Goal: Find contact information: Find contact information

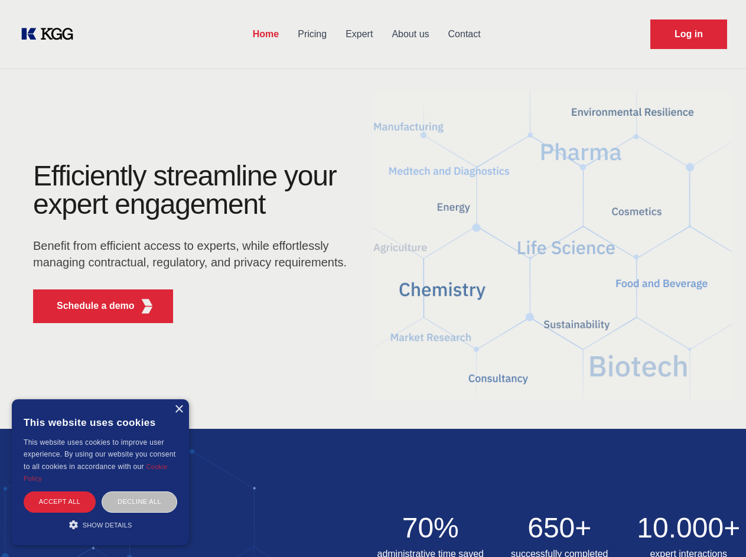
click at [373, 278] on div "Efficiently streamline your expert engagement Benefit from efficient access to …" at bounding box center [193, 247] width 359 height 171
click at [89, 306] on p "Schedule a demo" at bounding box center [96, 306] width 78 height 14
click at [178, 409] on div "× This website uses cookies This website uses cookies to improve user experienc…" at bounding box center [100, 472] width 177 height 146
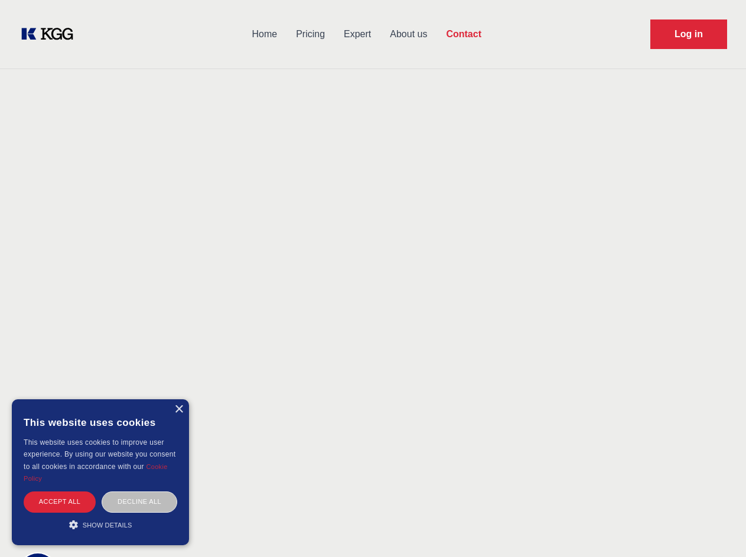
click at [60, 501] on div "Accept all" at bounding box center [60, 501] width 72 height 21
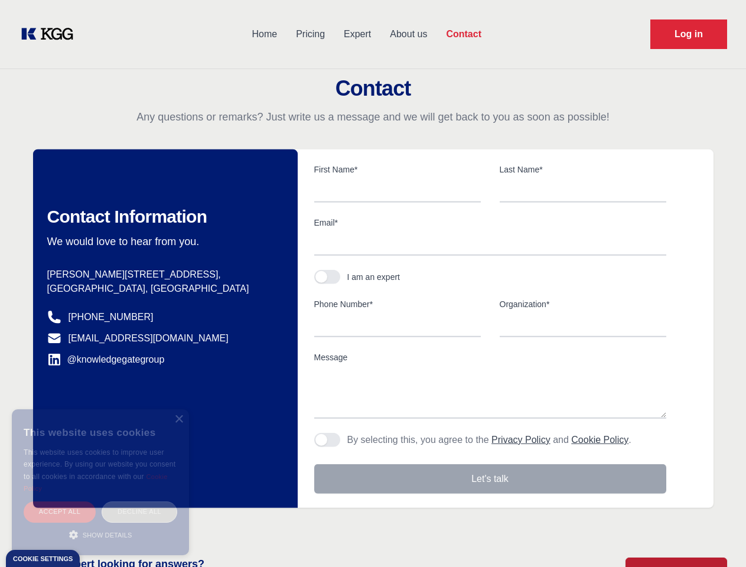
click at [139, 501] on div "Decline all" at bounding box center [140, 511] width 76 height 21
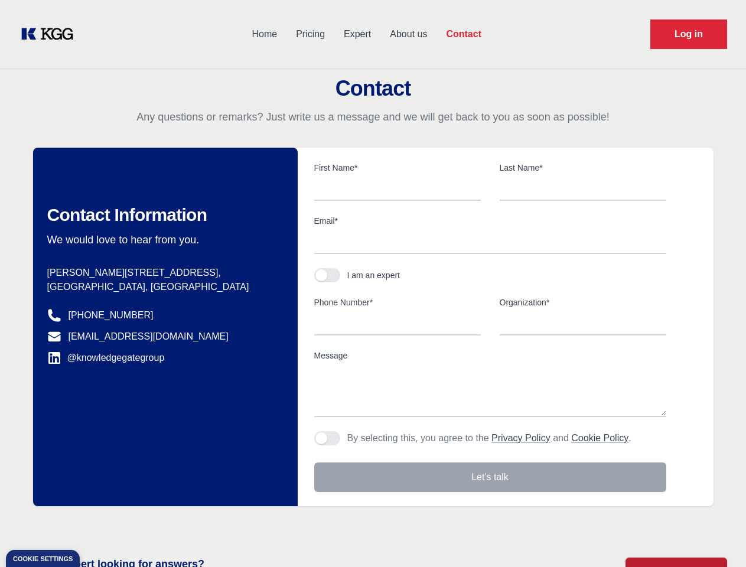
click at [100, 524] on main "Contact Any questions or remarks? Just write us a message and we will get back …" at bounding box center [373, 307] width 746 height 615
